Goal: Task Accomplishment & Management: Complete application form

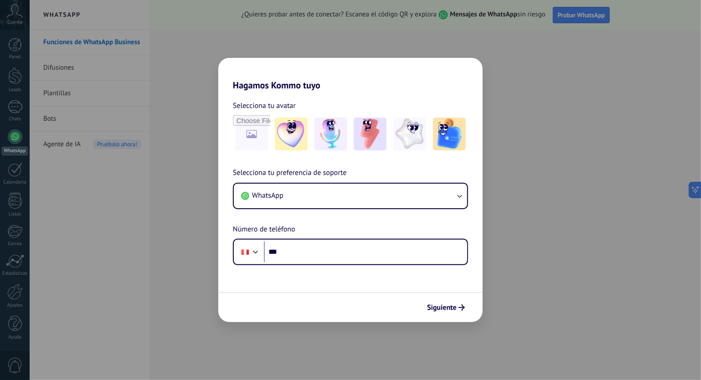
click at [573, 247] on div "Hagamos Kommo tuyo Selecciona tu avatar Selecciona tu preferencia de soporte Wh…" at bounding box center [350, 190] width 701 height 380
click at [448, 311] on span "Siguiente" at bounding box center [442, 308] width 30 height 6
